Goal: Ask a question: Seek information or help from site administrators or community

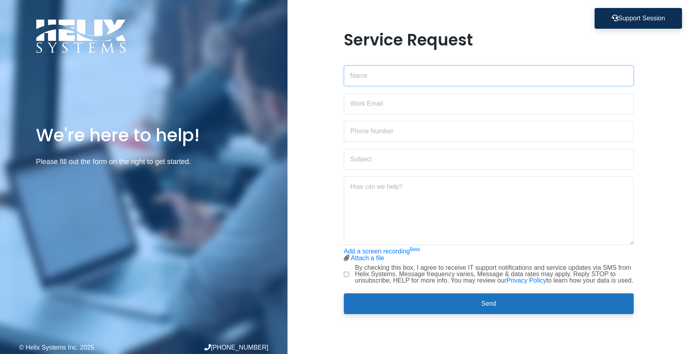
click at [374, 68] on input "text" at bounding box center [489, 75] width 290 height 21
type input "[PERSON_NAME]"
click at [365, 106] on input "email" at bounding box center [489, 103] width 290 height 21
type input "[PERSON_NAME][EMAIL_ADDRESS][PERSON_NAME][DOMAIN_NAME]"
click at [364, 132] on input "text" at bounding box center [489, 131] width 290 height 21
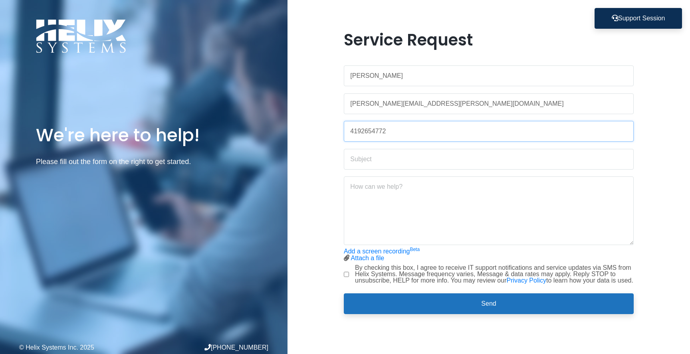
type input "4192654772"
type input "Access to Salesforce Integrations Email"
click at [365, 183] on textarea at bounding box center [489, 210] width 290 height 69
paste textarea "[EMAIL_ADDRESS][DOMAIN_NAME]"
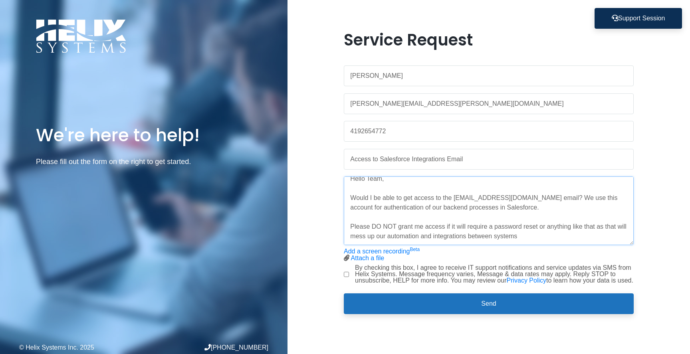
scroll to position [10, 0]
click at [542, 233] on textarea "Hello Team, Would I be able to get access to the [EMAIL_ADDRESS][DOMAIN_NAME] e…" at bounding box center [489, 210] width 290 height 69
drag, startPoint x: 594, startPoint y: 224, endPoint x: 546, endPoint y: 224, distance: 47.9
click at [546, 224] on textarea "Hello Team, Would I be able to get access to the [EMAIL_ADDRESS][DOMAIN_NAME] e…" at bounding box center [489, 210] width 290 height 69
click at [574, 232] on textarea "Hello Team, Would I be able to get access to the [EMAIL_ADDRESS][DOMAIN_NAME] e…" at bounding box center [489, 210] width 290 height 69
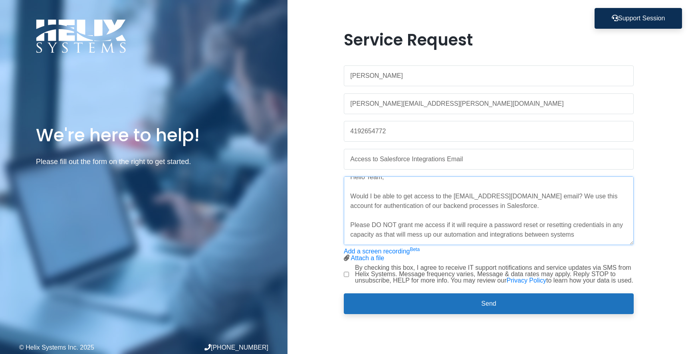
drag, startPoint x: 575, startPoint y: 232, endPoint x: 379, endPoint y: 209, distance: 197.0
click at [566, 230] on textarea "Hello Team, Would I be able to get access to the [EMAIL_ADDRESS][DOMAIN_NAME] e…" at bounding box center [489, 210] width 290 height 69
click at [359, 219] on textarea "Hello Team, Would I be able to get access to the [EMAIL_ADDRESS][DOMAIN_NAME] e…" at bounding box center [489, 210] width 290 height 69
drag, startPoint x: 588, startPoint y: 230, endPoint x: 402, endPoint y: 223, distance: 185.7
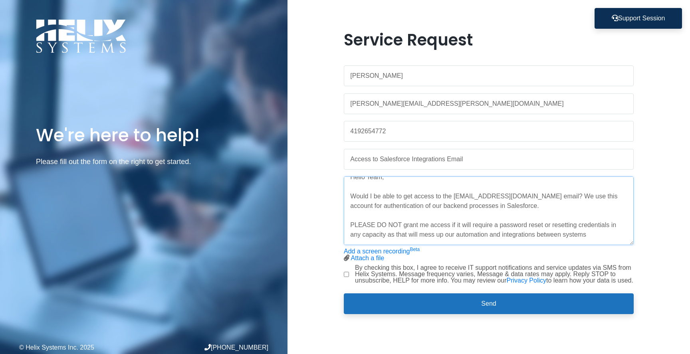
click at [402, 224] on textarea "Hello Team, Would I be able to get access to the [EMAIL_ADDRESS][DOMAIN_NAME] e…" at bounding box center [489, 210] width 290 height 69
click at [402, 222] on textarea "Hello Team, Would I be able to get access to the [EMAIL_ADDRESS][DOMAIN_NAME] e…" at bounding box center [489, 210] width 290 height 69
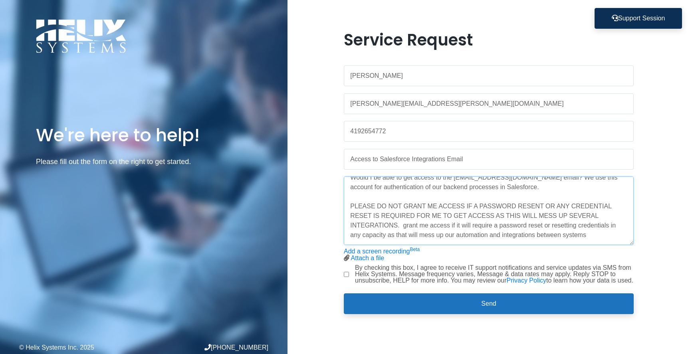
scroll to position [29, 0]
click at [586, 231] on textarea "Hello Team, Would I be able to get access to the [EMAIL_ADDRESS][DOMAIN_NAME] e…" at bounding box center [489, 210] width 290 height 69
drag, startPoint x: 592, startPoint y: 232, endPoint x: 402, endPoint y: 225, distance: 189.3
click at [402, 225] on textarea "Hello Team, Would I be able to get access to the [EMAIL_ADDRESS][DOMAIN_NAME] e…" at bounding box center [489, 210] width 290 height 69
type textarea "Hello Team, Would I be able to get access to the [EMAIL_ADDRESS][DOMAIN_NAME] e…"
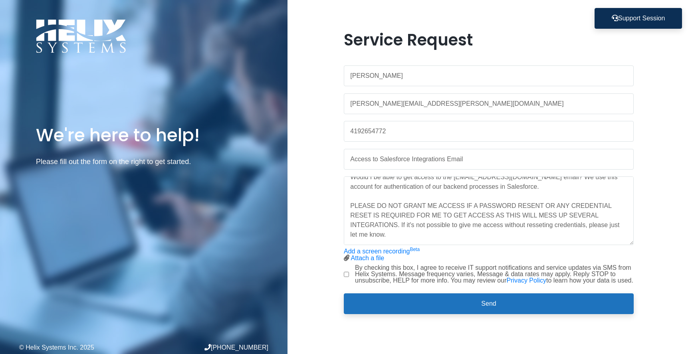
click at [347, 274] on input "By checking this box, I agree to receive IT support notifications and service u…" at bounding box center [346, 274] width 5 height 5
checkbox input "true"
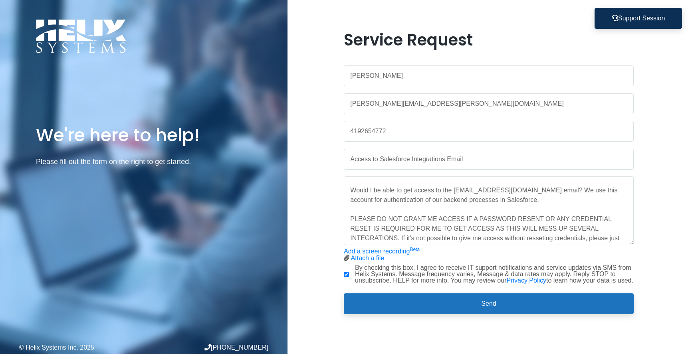
scroll to position [17, 0]
drag, startPoint x: 538, startPoint y: 216, endPoint x: 537, endPoint y: 238, distance: 22.0
click at [538, 216] on textarea "Hello Team, Would I be able to get access to the [EMAIL_ADDRESS][DOMAIN_NAME] e…" at bounding box center [489, 210] width 290 height 69
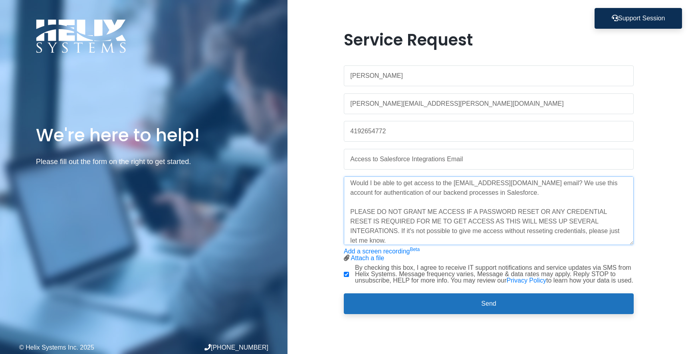
scroll to position [24, 0]
click at [549, 218] on textarea "Hello Team, Would I be able to get access to the [EMAIL_ADDRESS][DOMAIN_NAME] e…" at bounding box center [489, 210] width 290 height 69
click at [486, 212] on textarea "Hello Team, Would I be able to get access to the [EMAIL_ADDRESS][DOMAIN_NAME] e…" at bounding box center [489, 210] width 290 height 69
type textarea "Hello Team, Would I be able to get access to the [EMAIL_ADDRESS][DOMAIN_NAME] e…"
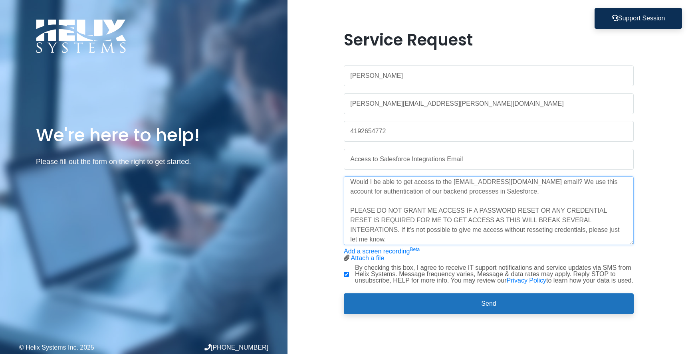
scroll to position [24, 0]
